Goal: Task Accomplishment & Management: Use online tool/utility

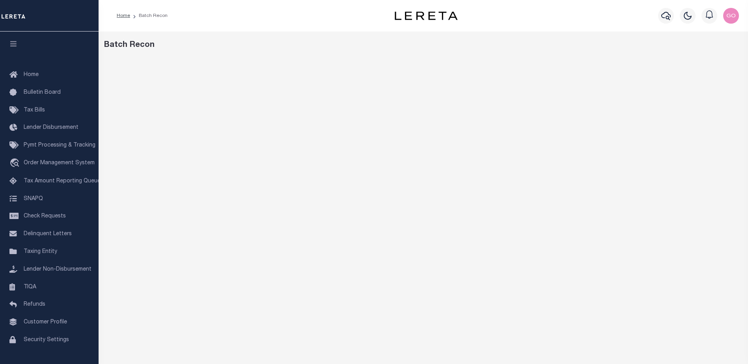
click at [543, 56] on div "Batch Recon" at bounding box center [424, 264] width 650 height 464
click at [665, 19] on icon "button" at bounding box center [665, 15] width 9 height 9
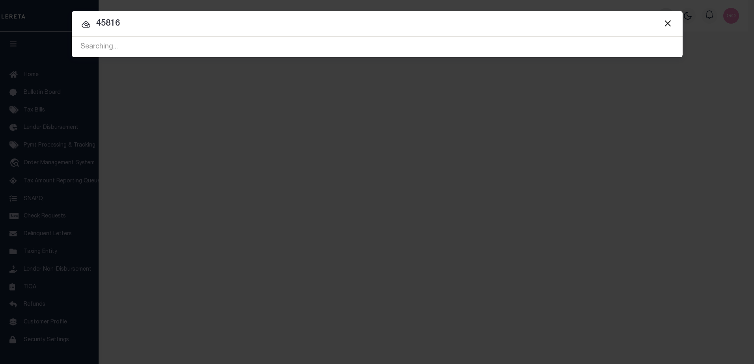
type input "45816"
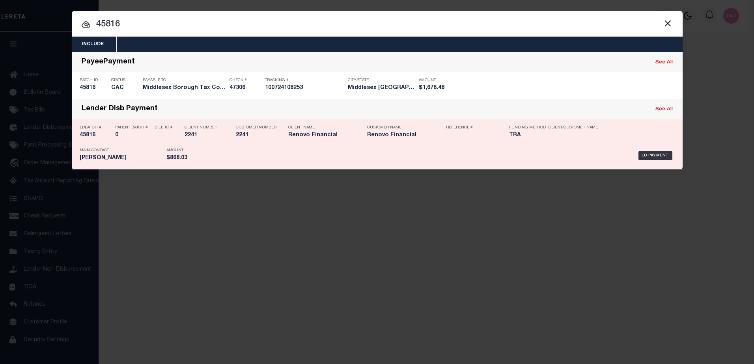
click at [90, 136] on h5 "45816" at bounding box center [96, 135] width 32 height 7
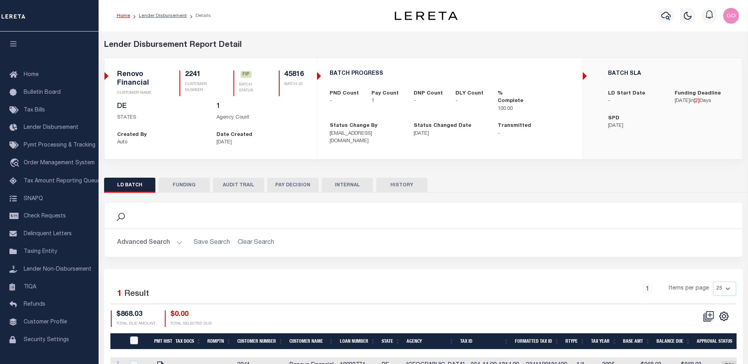
click at [334, 185] on button "INTERNAL" at bounding box center [347, 185] width 51 height 15
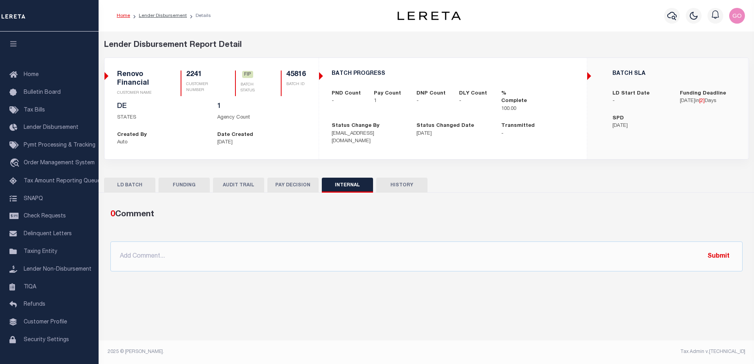
click at [192, 181] on button "FUNDING" at bounding box center [184, 185] width 51 height 15
type input "$868.03"
type input "$0"
type input "[DATE]"
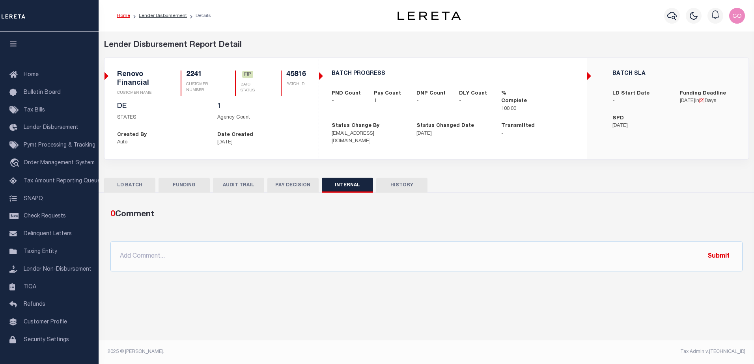
select select "100"
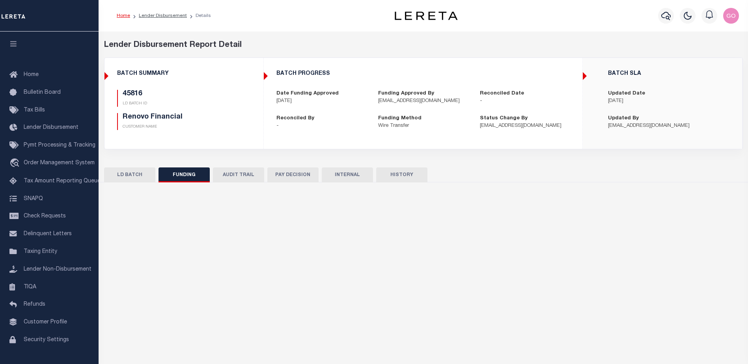
select select "100"
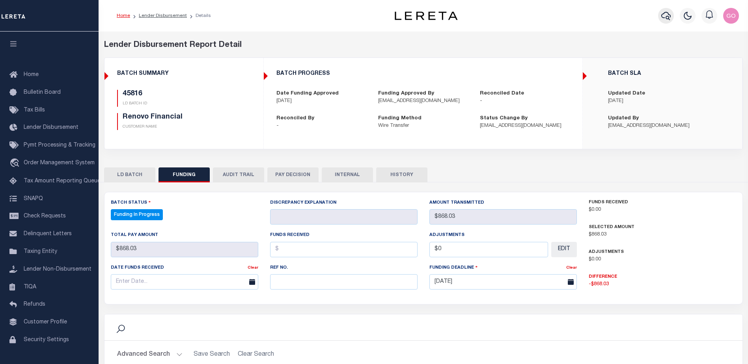
click at [673, 17] on button "button" at bounding box center [666, 16] width 16 height 16
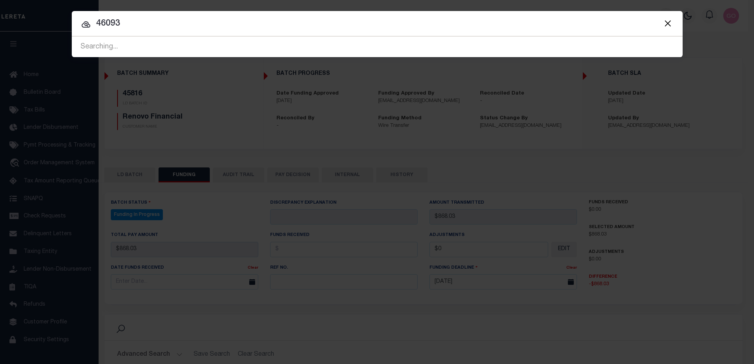
type input "46093"
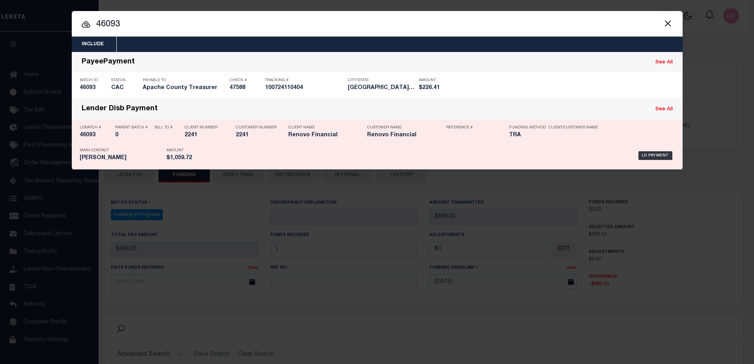
click at [88, 136] on h5 "46093" at bounding box center [96, 135] width 32 height 7
checkbox input "true"
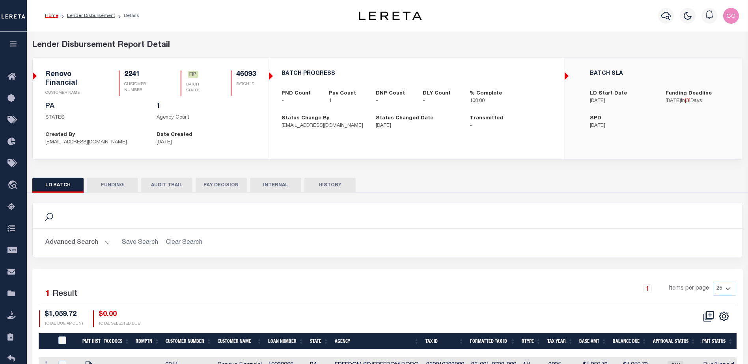
click at [123, 186] on button "FUNDING" at bounding box center [112, 185] width 51 height 15
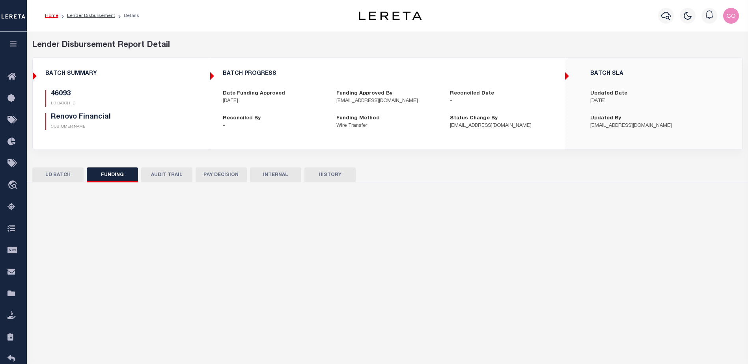
type input "$1,059.72"
type input "$0"
type input "[DATE]"
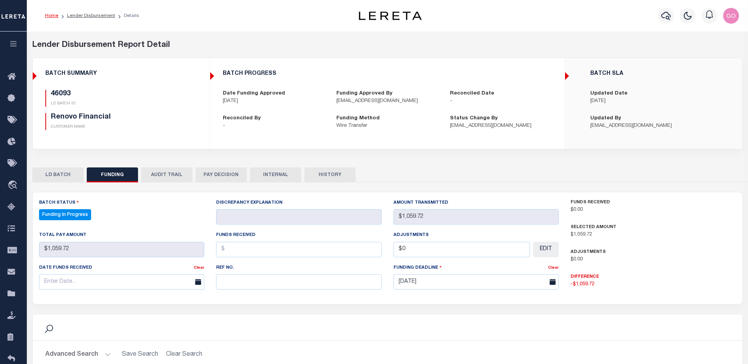
select select "100"
click at [279, 176] on button "INTERNAL" at bounding box center [275, 175] width 51 height 15
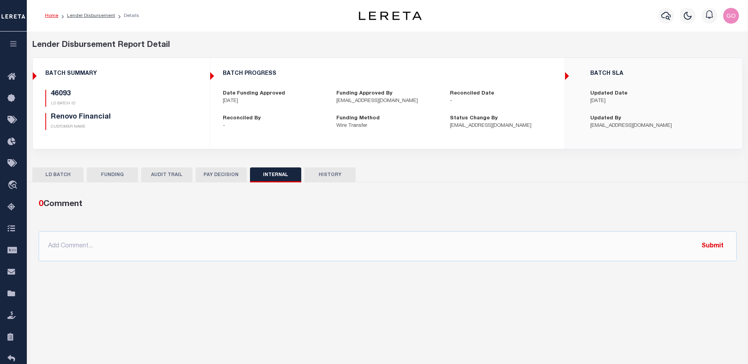
drag, startPoint x: 618, startPoint y: 302, endPoint x: 698, endPoint y: 289, distance: 80.7
click at [624, 301] on div "Lender Disbursement Reports Summary Clients / Customers Customers asc Customers…" at bounding box center [387, 196] width 721 height 328
click at [573, 312] on div "Lender Disbursement Reports Summary Clients / Customers Customers asc Customers…" at bounding box center [387, 196] width 721 height 328
